Goal: Task Accomplishment & Management: Complete application form

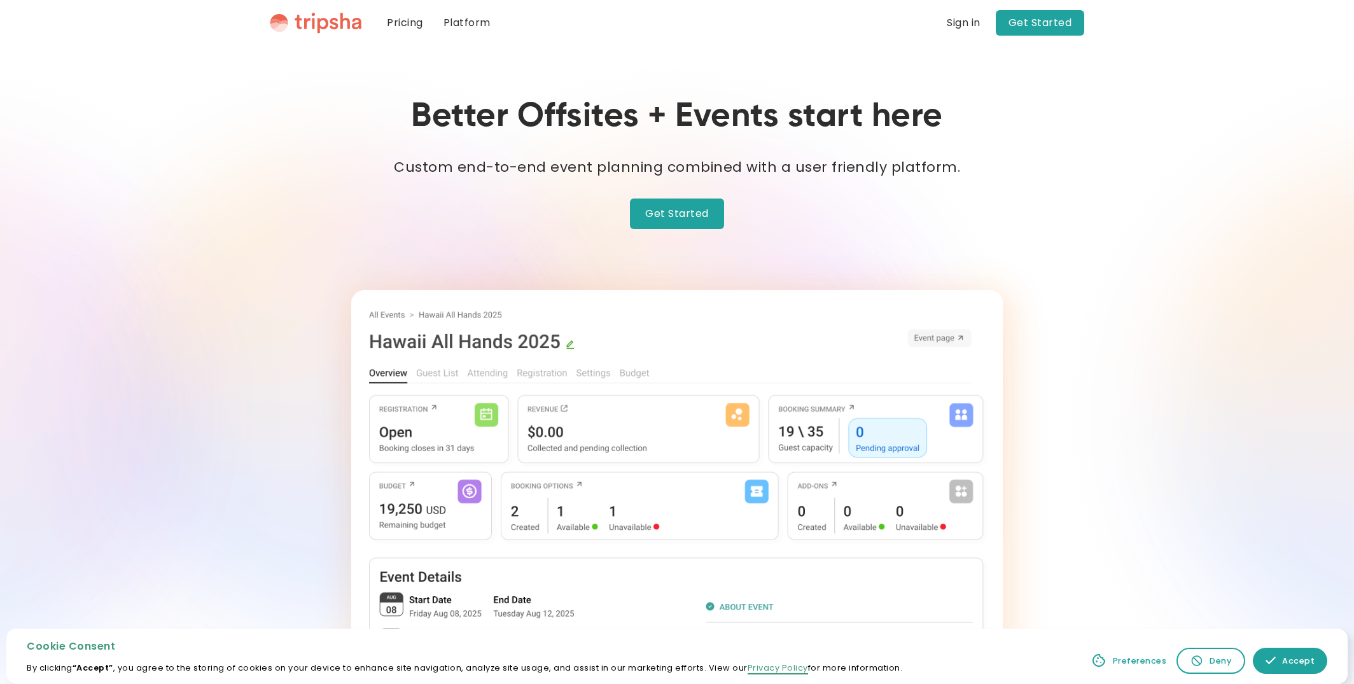
click at [412, 27] on link "Pricing" at bounding box center [405, 23] width 57 height 46
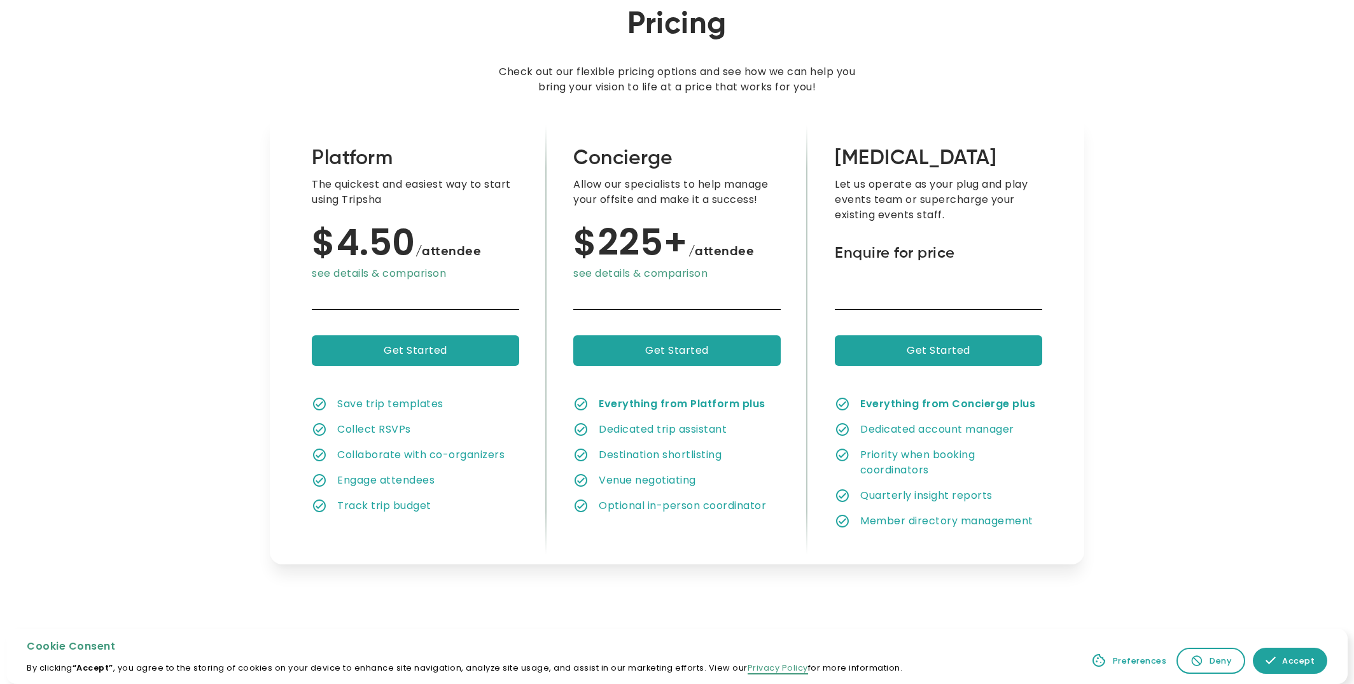
scroll to position [77, 0]
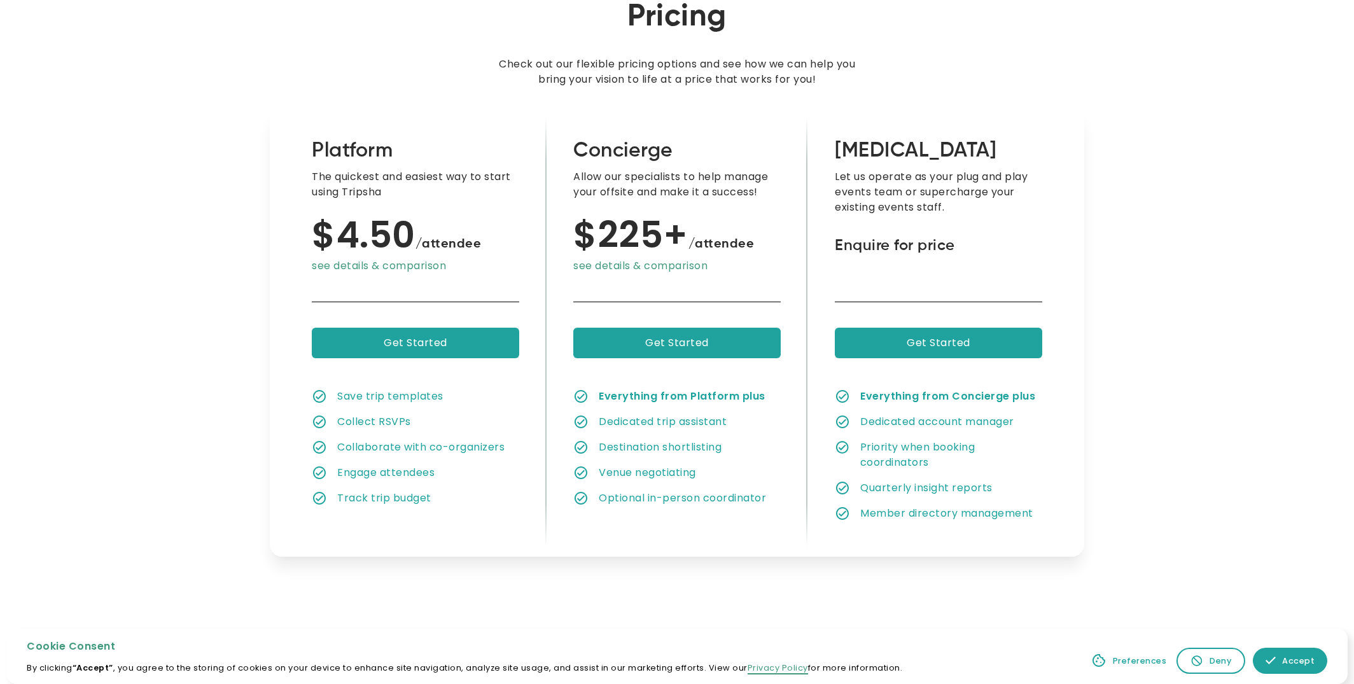
click at [1278, 656] on link "Accept" at bounding box center [1290, 661] width 74 height 26
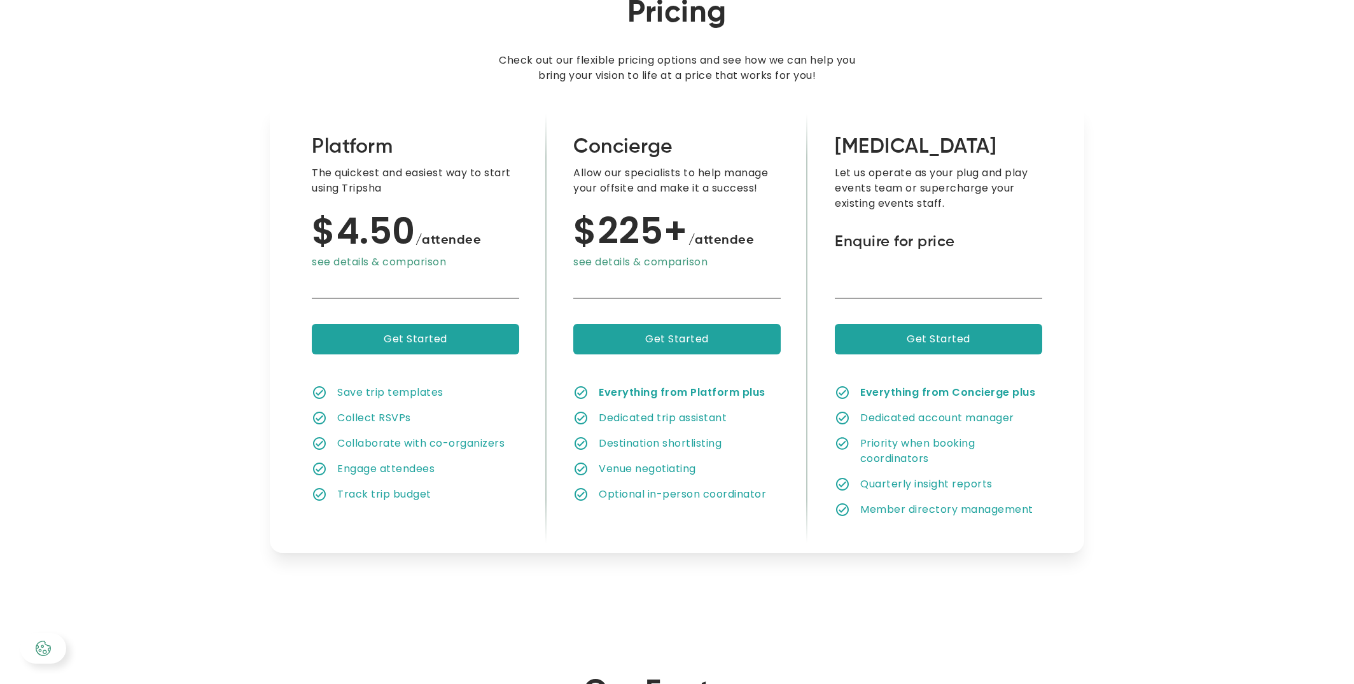
scroll to position [0, 0]
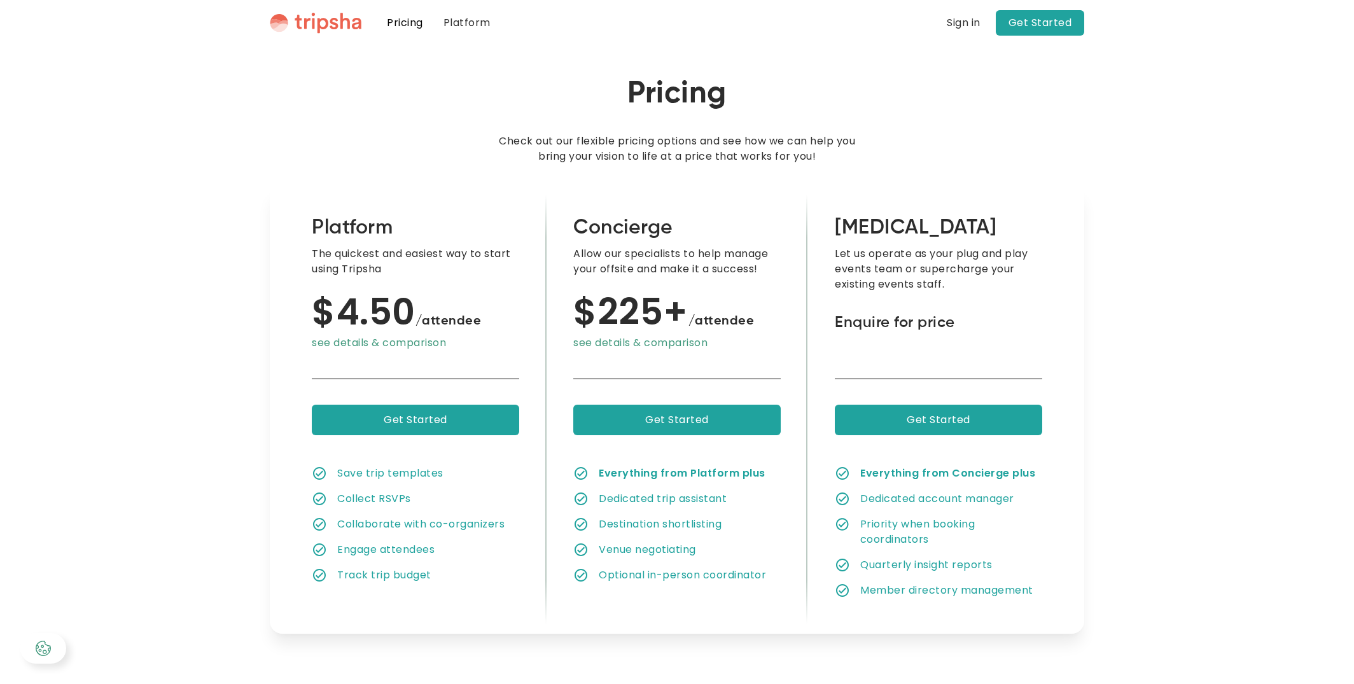
click at [341, 25] on img "home" at bounding box center [316, 23] width 92 height 22
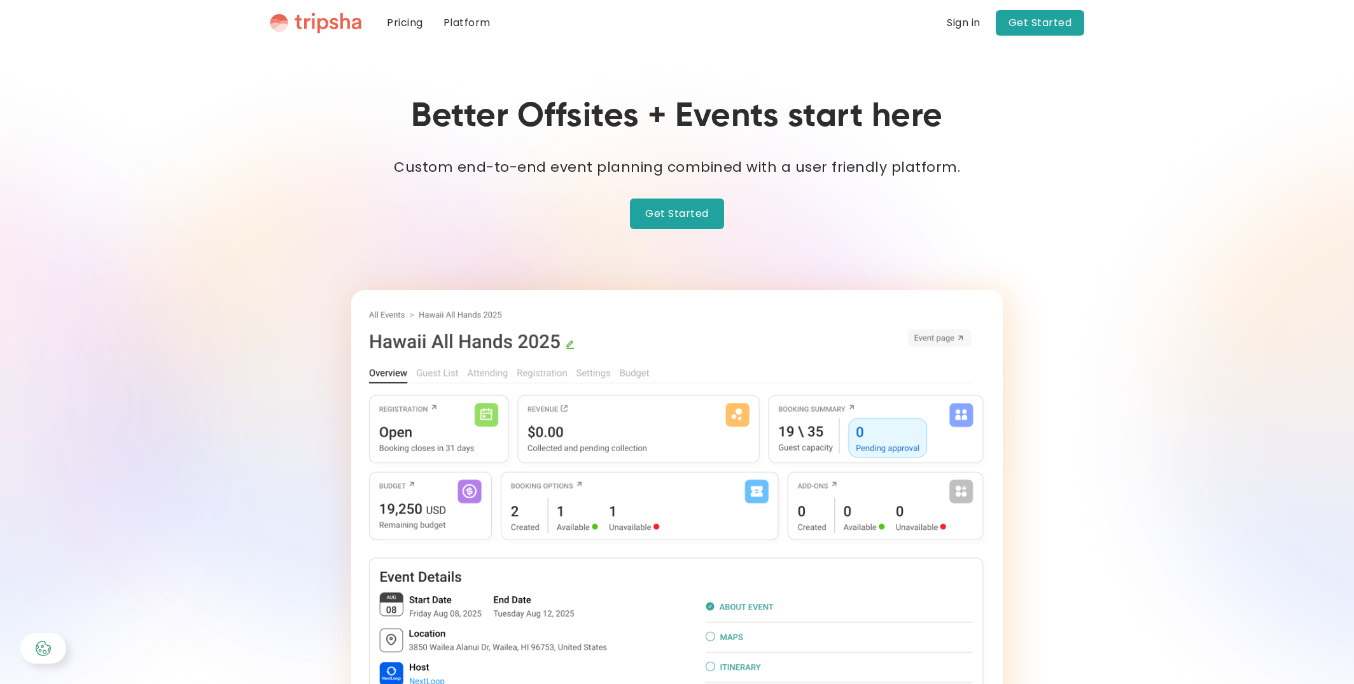
click at [704, 208] on link "Get Started" at bounding box center [677, 214] width 94 height 31
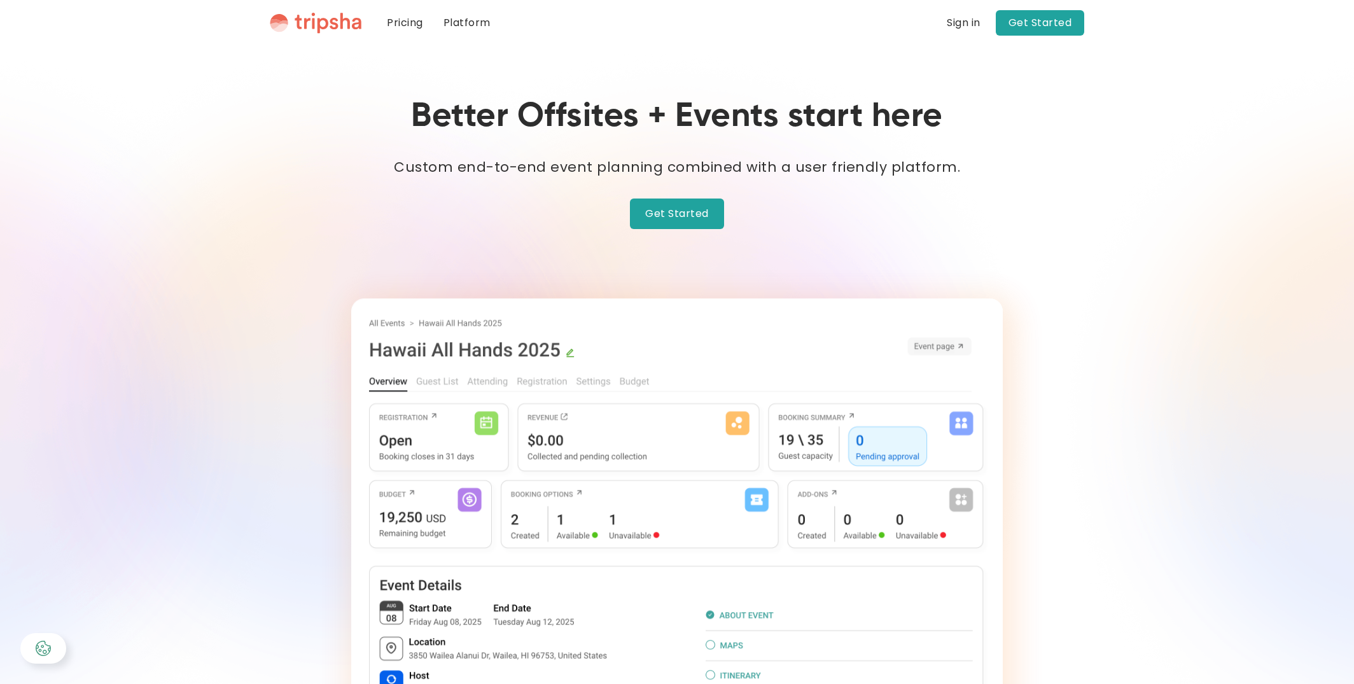
click at [1042, 18] on link "Get Started" at bounding box center [1040, 22] width 89 height 25
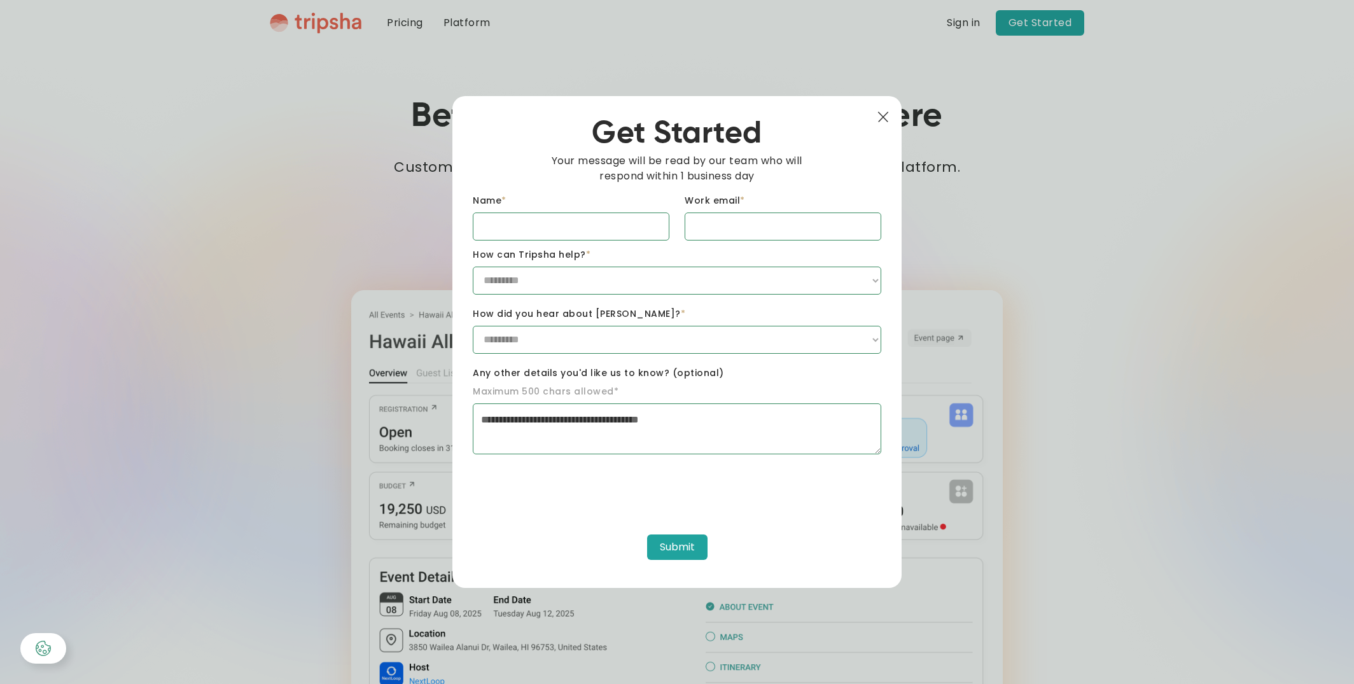
click at [884, 113] on img at bounding box center [882, 116] width 11 height 11
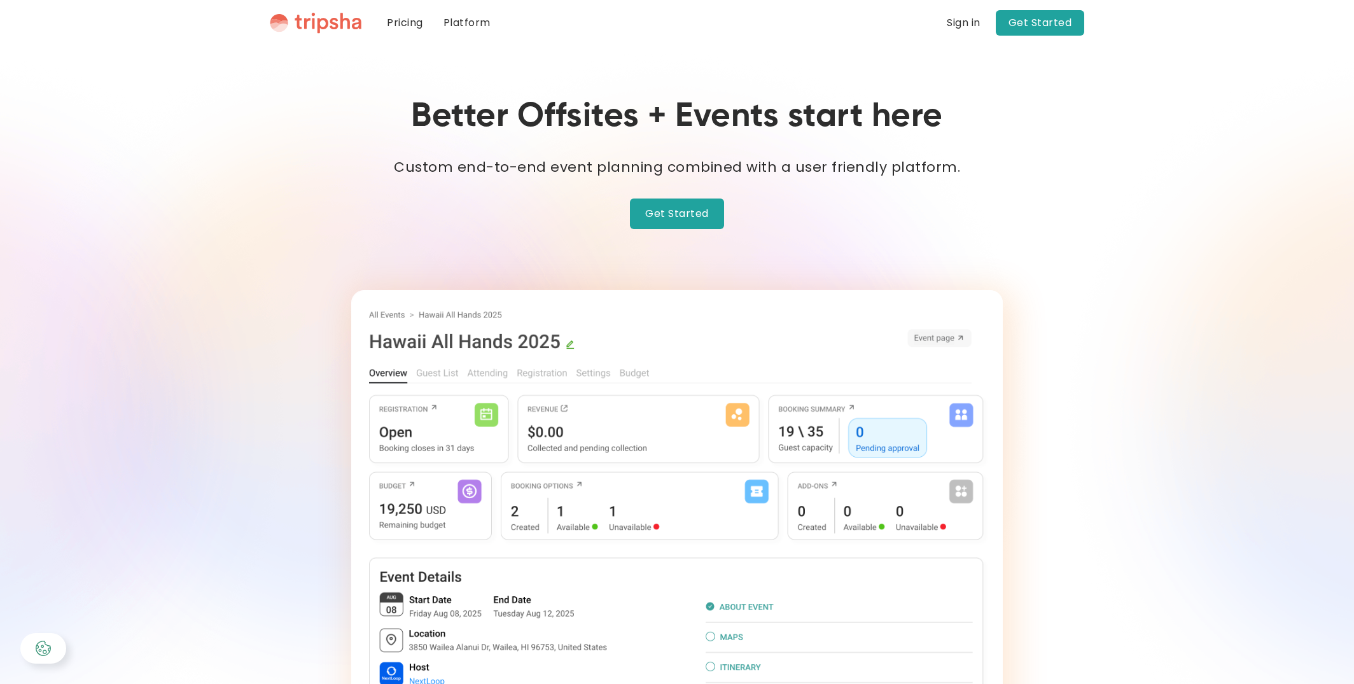
click at [694, 221] on link "Get Started" at bounding box center [677, 214] width 94 height 31
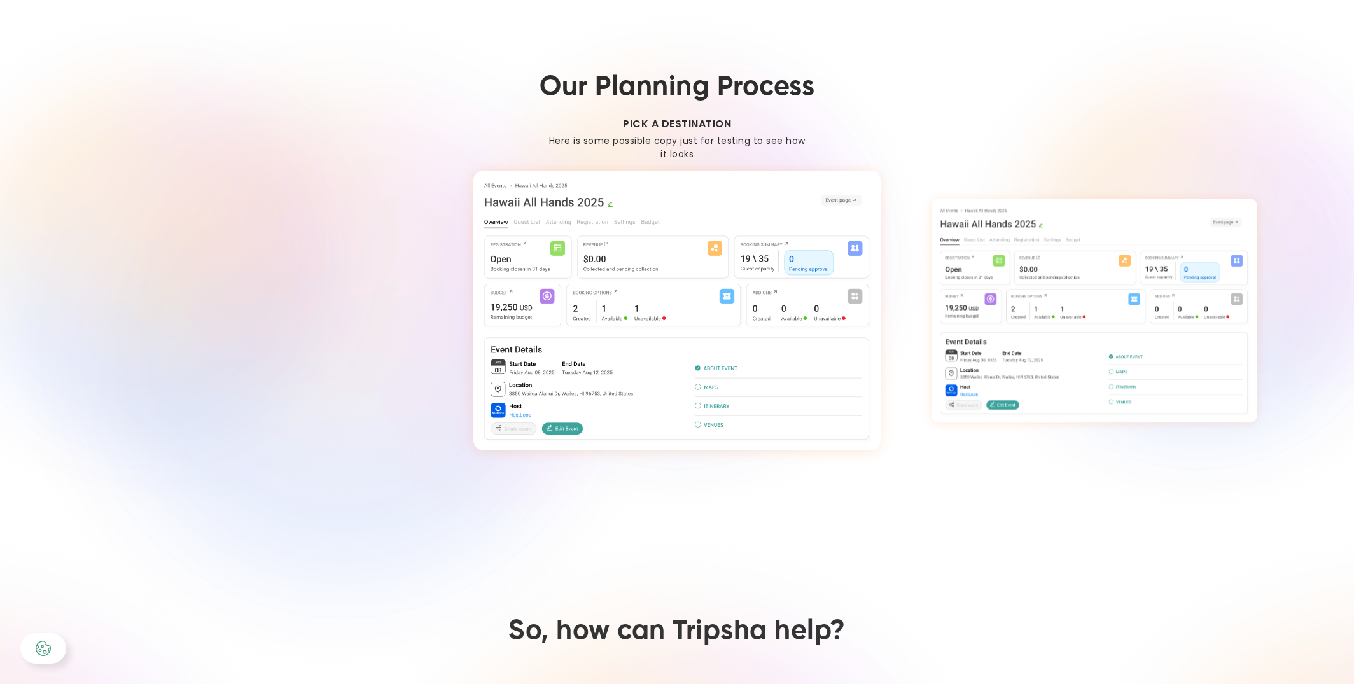
scroll to position [1006, 0]
click at [727, 247] on img "1 / 4" at bounding box center [676, 310] width 407 height 280
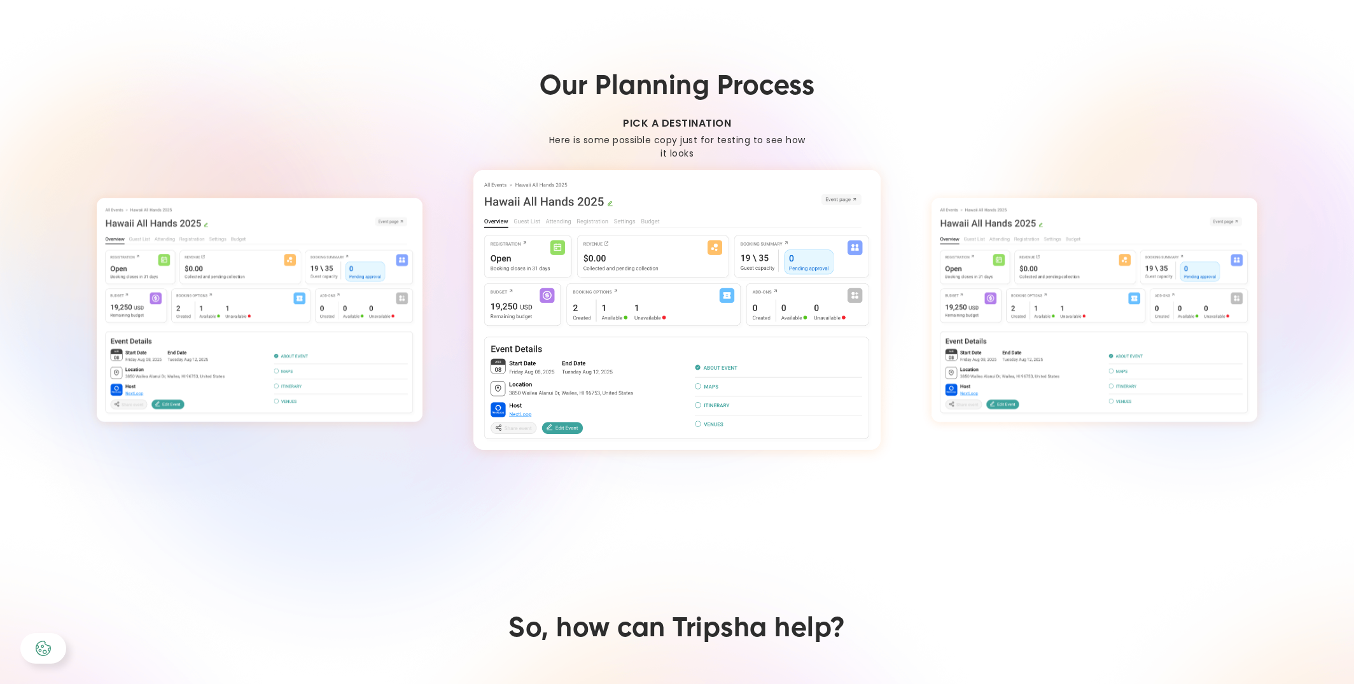
click at [685, 249] on img "2 / 4" at bounding box center [676, 310] width 407 height 280
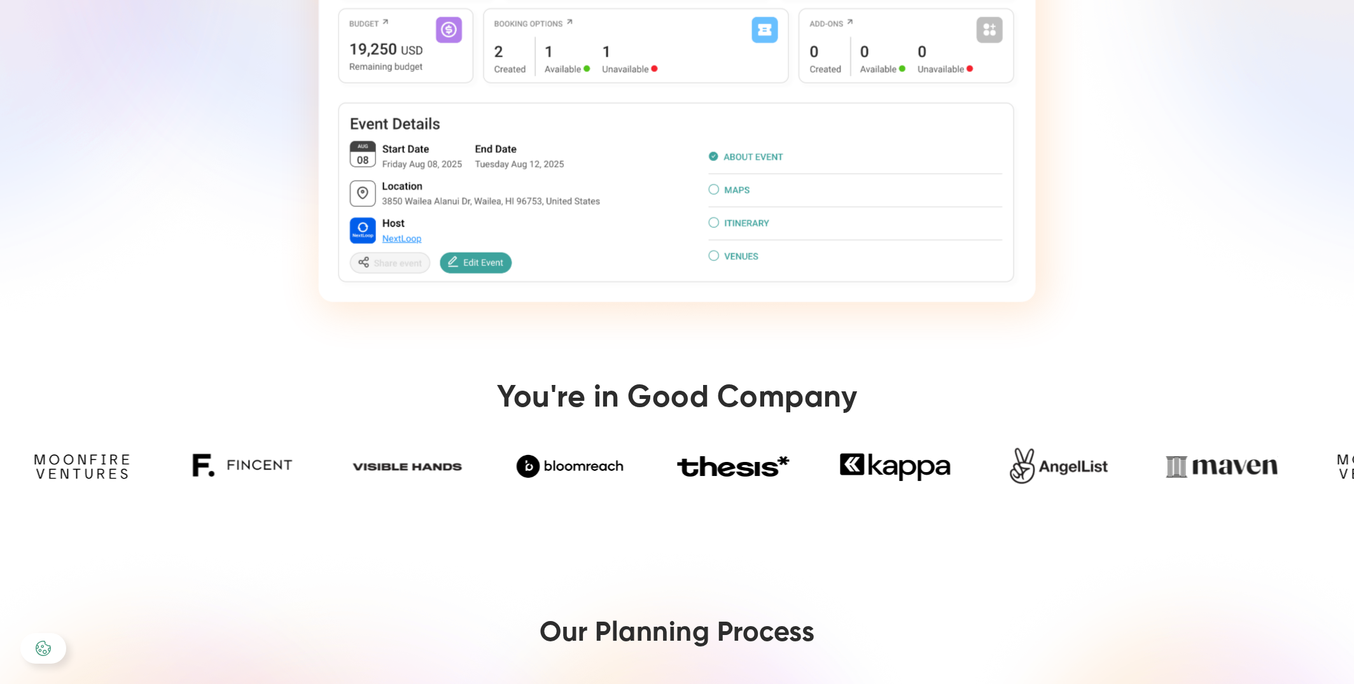
scroll to position [0, 0]
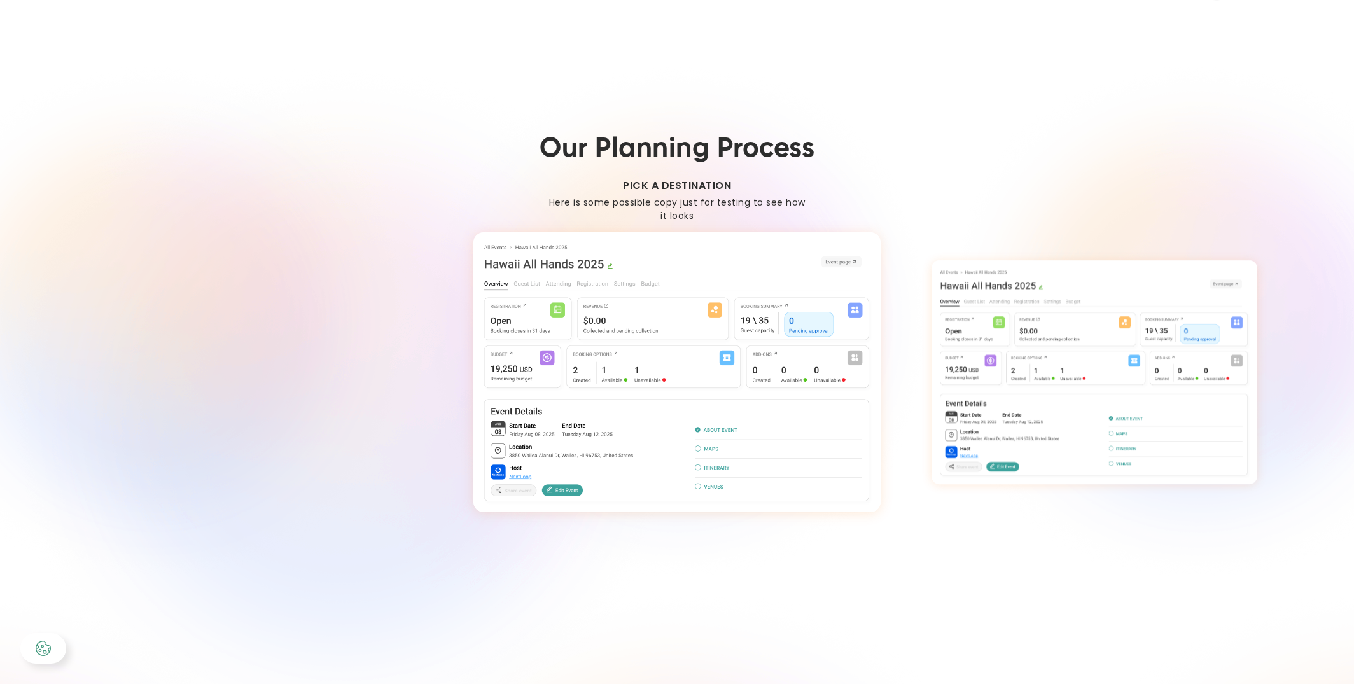
scroll to position [951, 0]
